Goal: Task Accomplishment & Management: Manage account settings

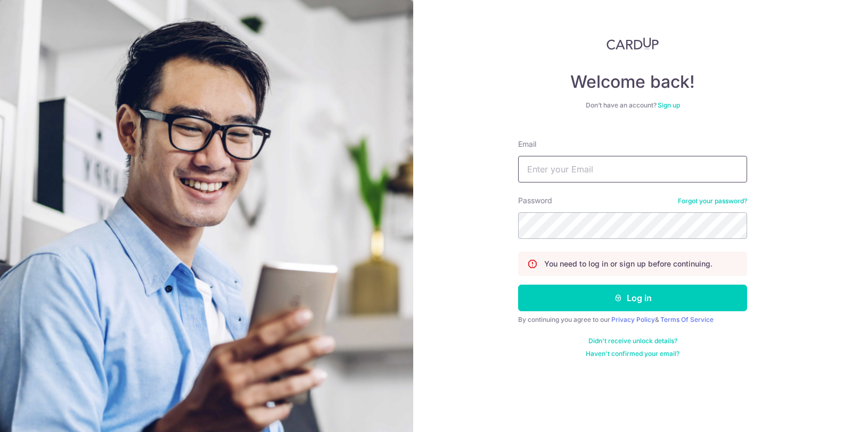
click at [612, 168] on input "Email" at bounding box center [632, 169] width 229 height 27
type input "[EMAIL_ADDRESS][DOMAIN_NAME]"
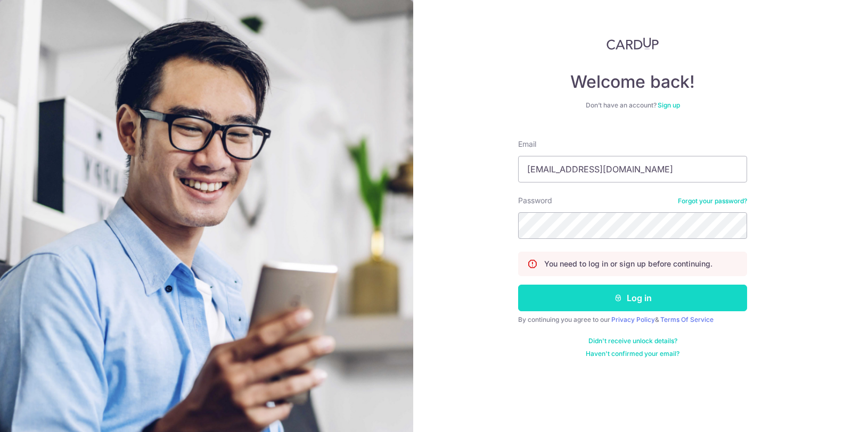
click at [591, 292] on button "Log in" at bounding box center [632, 298] width 229 height 27
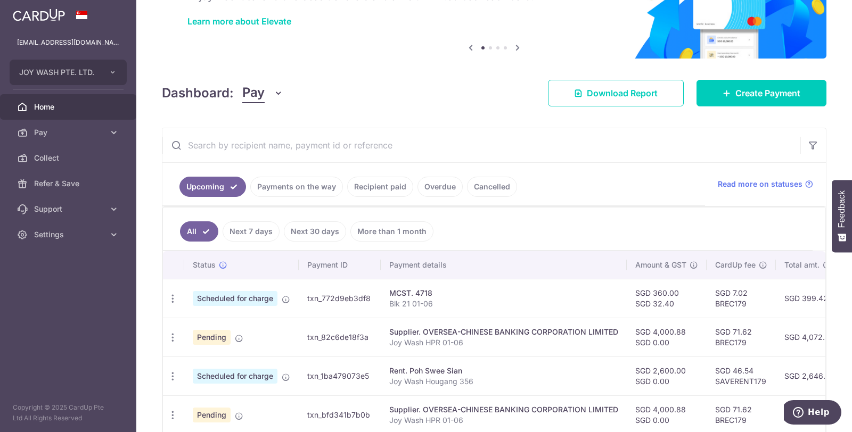
scroll to position [118, 0]
